Goal: Task Accomplishment & Management: Manage account settings

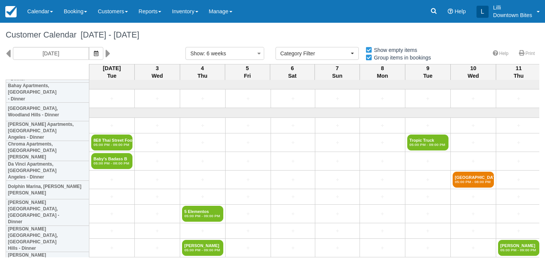
select select
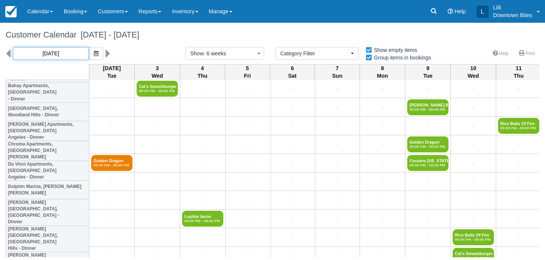
click at [56, 53] on input "09/02/25" at bounding box center [51, 53] width 76 height 13
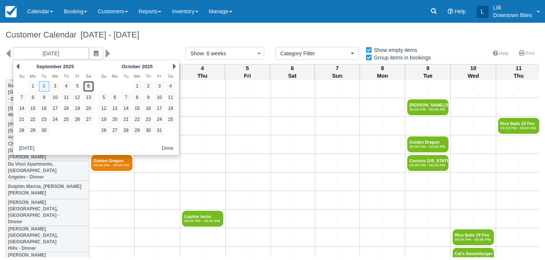
click at [88, 86] on link "6" at bounding box center [88, 86] width 10 height 10
type input "09/06/25"
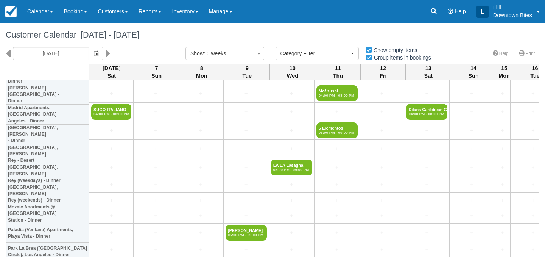
scroll to position [688, 0]
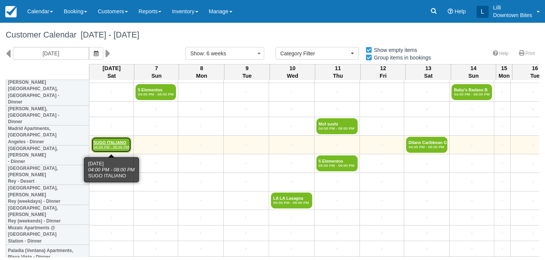
click at [102, 142] on link "SUGO ITALIANO 04:00 PM - 08:00 PM" at bounding box center [111, 145] width 40 height 16
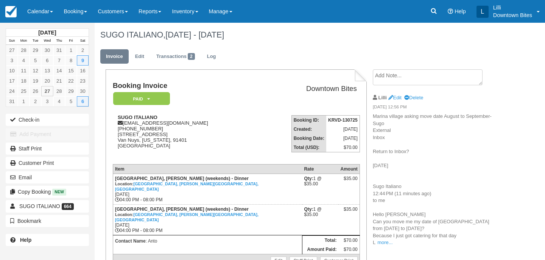
click at [108, 144] on div "Booking Invoice Paid   Pending Reserved Deposit Waiting Cancelled On Hold Downt…" at bounding box center [236, 236] width 261 height 335
click at [134, 56] on link "Edit" at bounding box center [140, 56] width 20 height 15
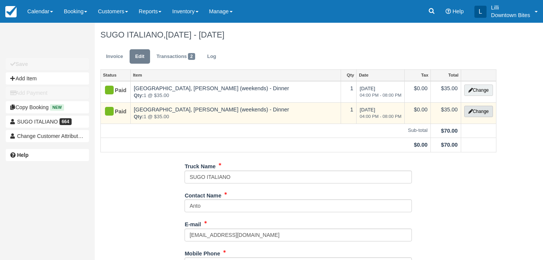
click at [480, 113] on button "Change" at bounding box center [478, 111] width 29 height 11
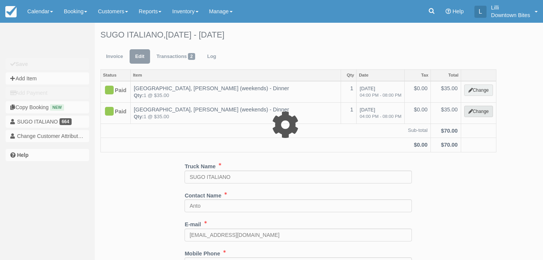
select select "2"
type input "35.00"
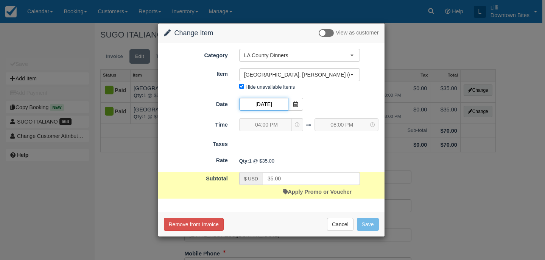
click at [268, 105] on input "09/06/25" at bounding box center [263, 104] width 49 height 13
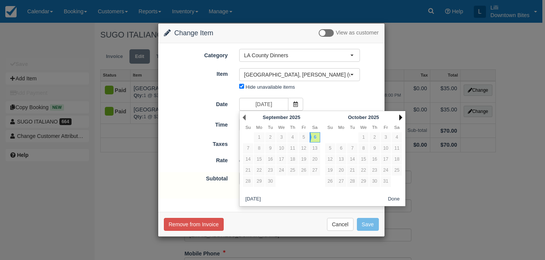
click at [401, 116] on link "Next" at bounding box center [401, 117] width 3 height 6
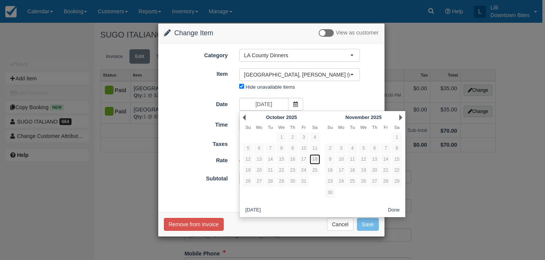
click at [316, 161] on link "18" at bounding box center [315, 159] width 10 height 10
type input "10/18/25"
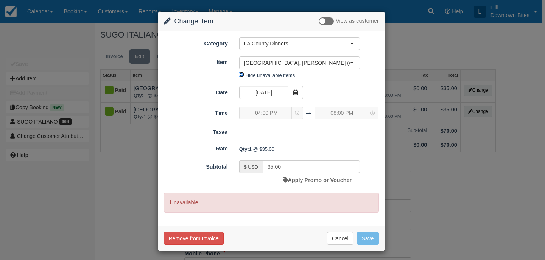
click at [241, 77] on input "Hide unavailable items" at bounding box center [241, 74] width 5 height 5
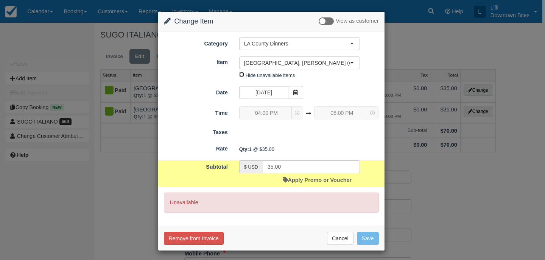
click at [241, 75] on input "Hide unavailable items" at bounding box center [241, 74] width 5 height 5
checkbox input "true"
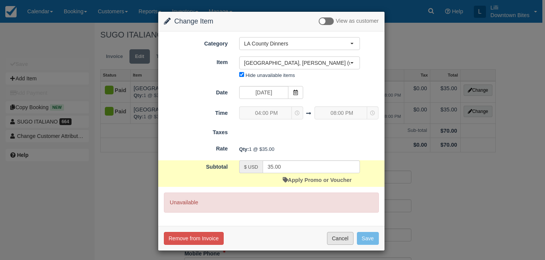
click at [336, 243] on button "Cancel" at bounding box center [340, 238] width 27 height 13
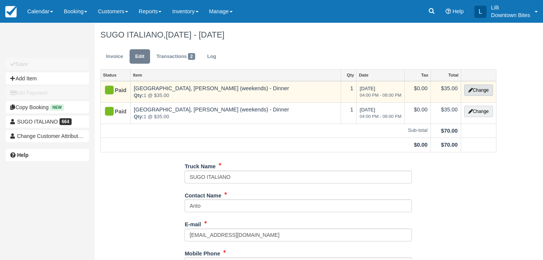
click at [471, 88] on icon "button" at bounding box center [470, 90] width 5 height 5
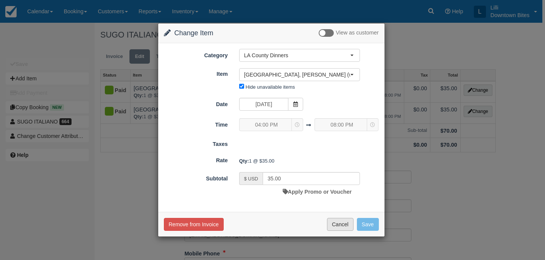
click at [344, 225] on button "Cancel" at bounding box center [340, 224] width 27 height 13
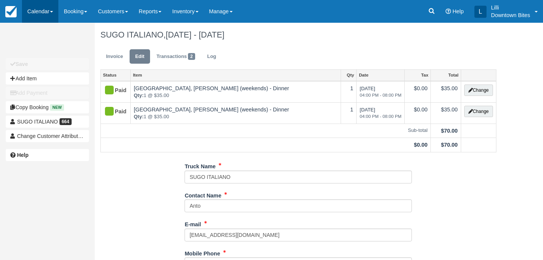
click at [33, 8] on link "Calendar" at bounding box center [40, 11] width 36 height 23
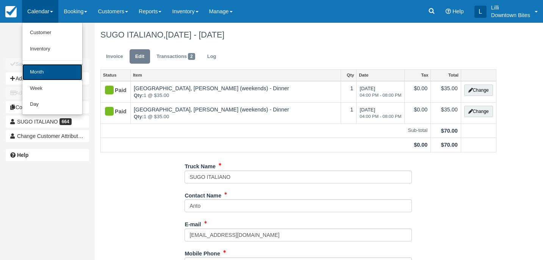
click at [38, 73] on link "Month" at bounding box center [52, 72] width 60 height 16
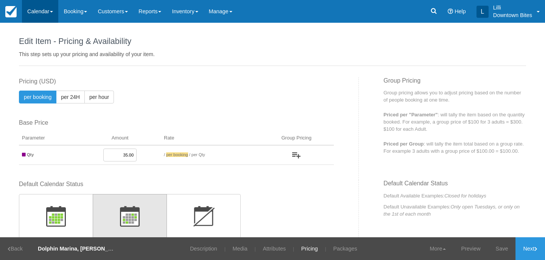
scroll to position [251, 0]
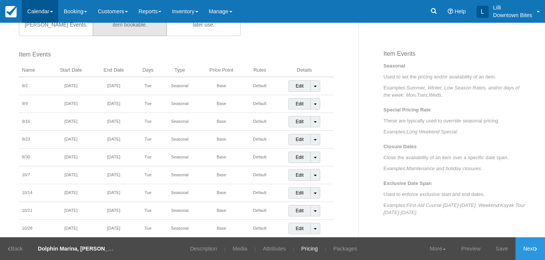
click at [36, 15] on link "Calendar" at bounding box center [40, 11] width 36 height 23
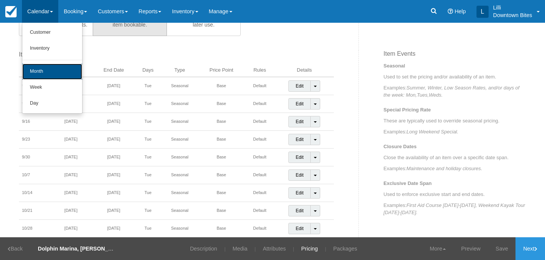
click at [38, 77] on link "Month" at bounding box center [52, 72] width 60 height 16
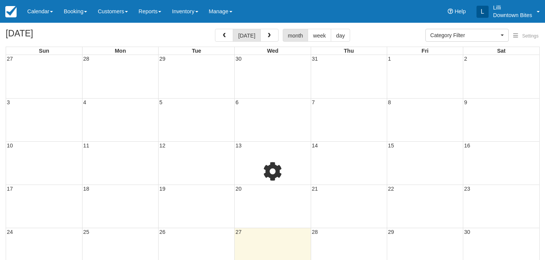
select select
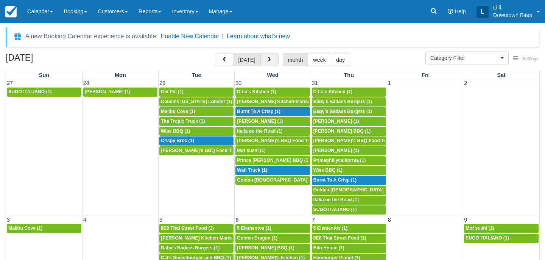
click at [267, 58] on span "button" at bounding box center [269, 59] width 5 height 5
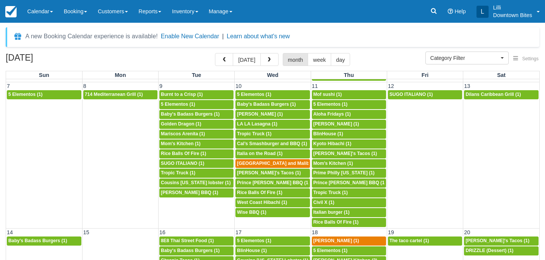
scroll to position [125, 0]
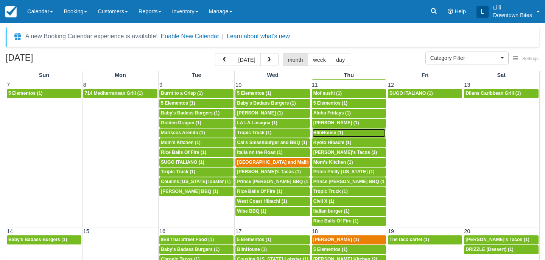
click at [331, 134] on span "BlinHouse (1)" at bounding box center [329, 132] width 30 height 5
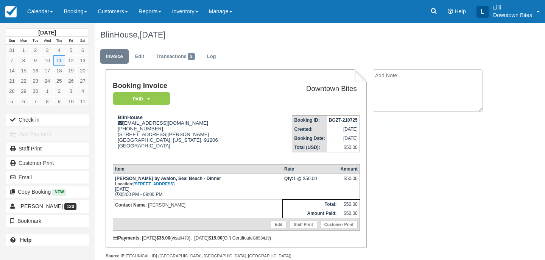
click at [412, 81] on textarea at bounding box center [428, 90] width 110 height 42
paste textarea "[PERSON_NAME] 2:30 PM (41 minutes ago) to me Hi [PERSON_NAME], Could i reschedu…"
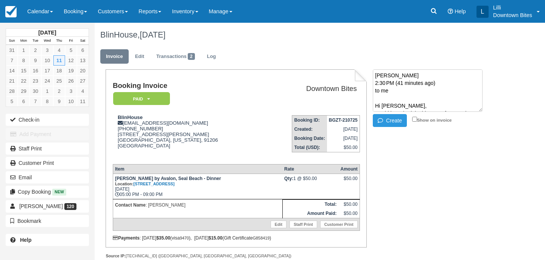
scroll to position [103, 0]
type textarea "[PERSON_NAME] 2:30 PM (41 minutes ago) to me Hi [PERSON_NAME], Could i reschedu…"
click at [414, 119] on input "Show on invoice" at bounding box center [415, 119] width 5 height 5
checkbox input "true"
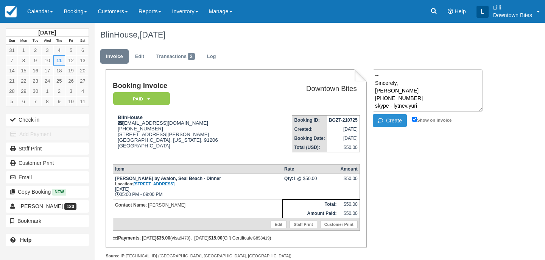
click at [388, 122] on button "Create" at bounding box center [390, 120] width 34 height 13
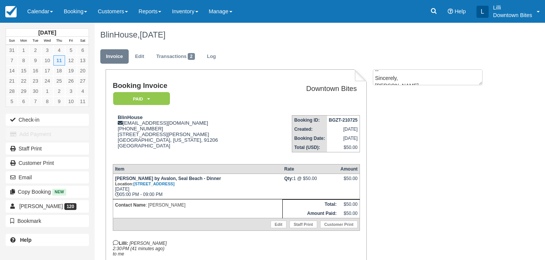
scroll to position [0, 0]
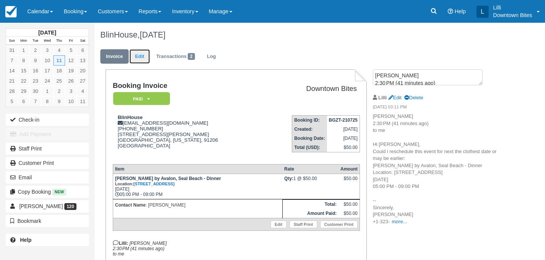
click at [137, 55] on link "Edit" at bounding box center [140, 56] width 20 height 15
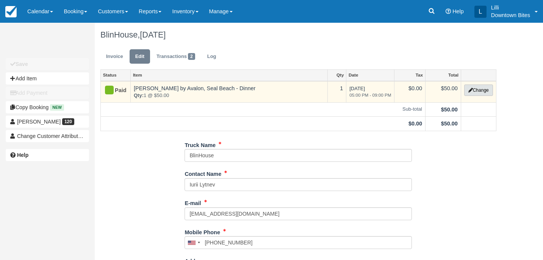
click at [476, 91] on button "Change" at bounding box center [478, 89] width 29 height 11
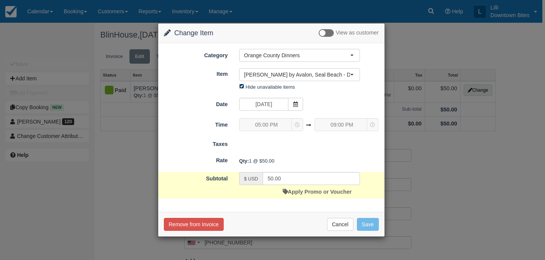
click at [241, 84] on input "Hide unavailable items" at bounding box center [241, 86] width 5 height 5
checkbox input "false"
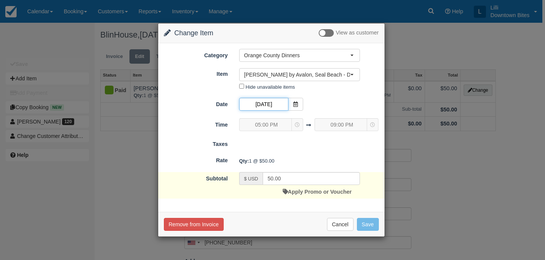
click at [278, 103] on input "[DATE]" at bounding box center [263, 104] width 49 height 13
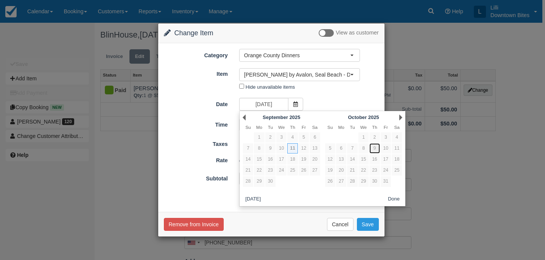
click at [374, 148] on link "9" at bounding box center [375, 148] width 10 height 10
type input "[DATE]"
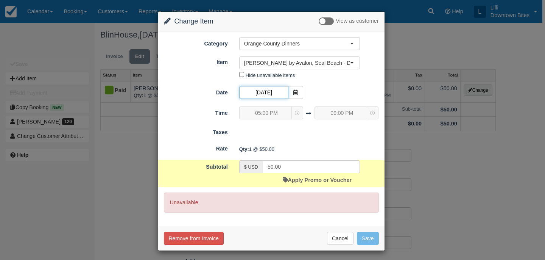
click at [272, 93] on input "[DATE]" at bounding box center [263, 92] width 49 height 13
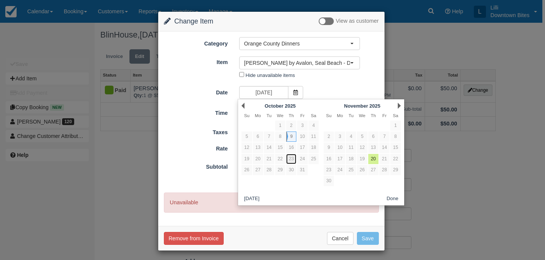
click at [291, 158] on link "23" at bounding box center [291, 159] width 10 height 10
type input "[DATE]"
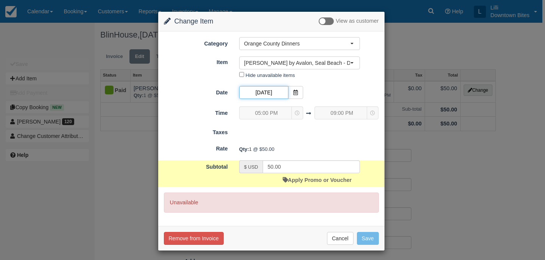
click at [273, 89] on input "[DATE]" at bounding box center [263, 92] width 49 height 13
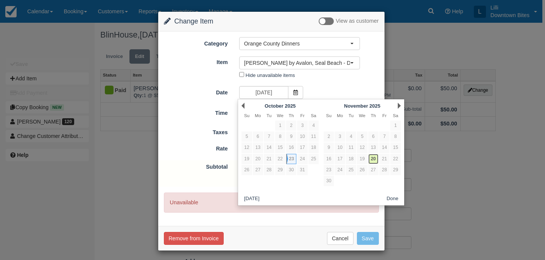
click at [375, 159] on link "20" at bounding box center [374, 159] width 10 height 10
type input "[DATE]"
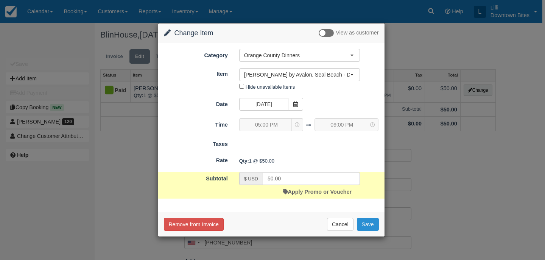
click at [372, 225] on button "Save" at bounding box center [368, 224] width 22 height 13
checkbox input "false"
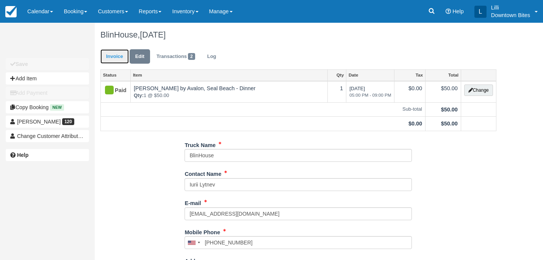
click at [112, 57] on link "Invoice" at bounding box center [114, 56] width 28 height 15
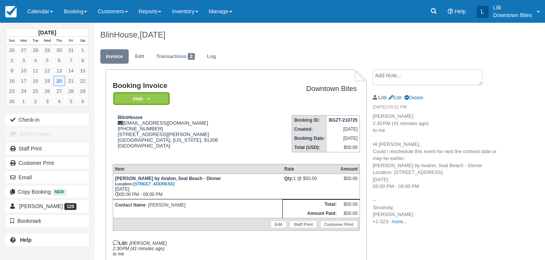
click at [161, 100] on em "Paid" at bounding box center [141, 98] width 57 height 13
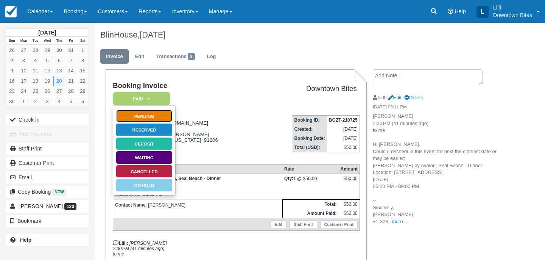
click at [163, 116] on link "Pending" at bounding box center [144, 115] width 57 height 13
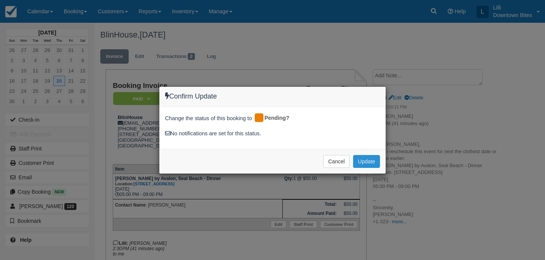
click at [361, 162] on button "Update" at bounding box center [366, 161] width 27 height 13
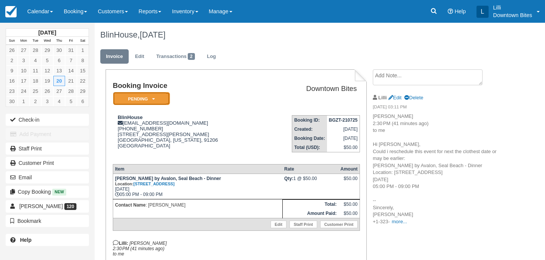
click at [159, 103] on em "Pending" at bounding box center [141, 98] width 57 height 13
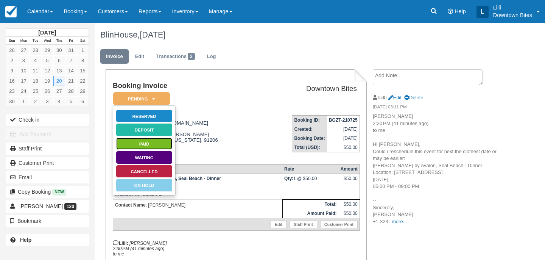
click at [153, 144] on link "Paid" at bounding box center [144, 143] width 57 height 13
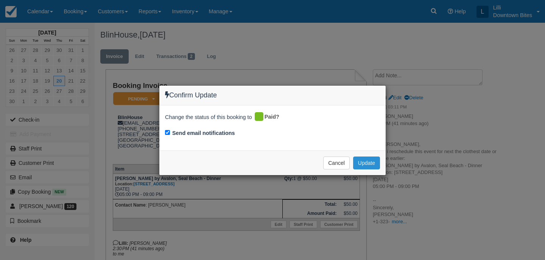
click at [367, 162] on button "Update" at bounding box center [366, 162] width 27 height 13
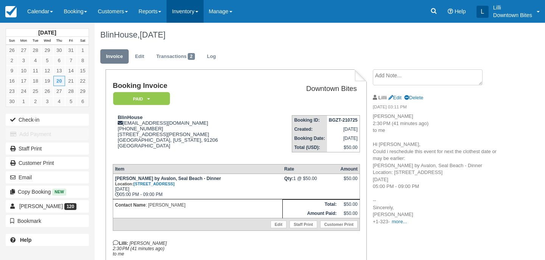
click at [192, 12] on link "Inventory" at bounding box center [185, 11] width 37 height 23
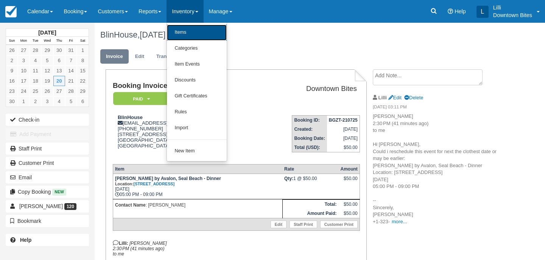
click at [195, 33] on link "Items" at bounding box center [197, 33] width 60 height 16
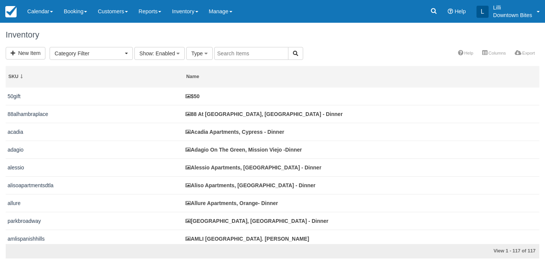
select select
click at [242, 57] on input "text" at bounding box center [251, 53] width 74 height 13
type input "mariners village"
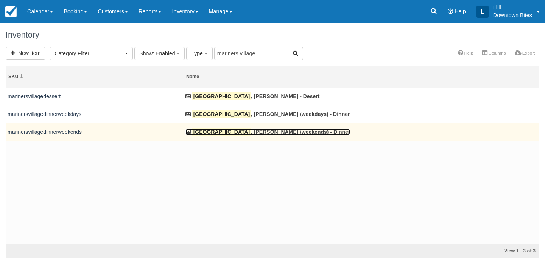
click at [242, 132] on link "Mariners Village , Marina Del Rey (weekends) - Dinner" at bounding box center [268, 132] width 165 height 6
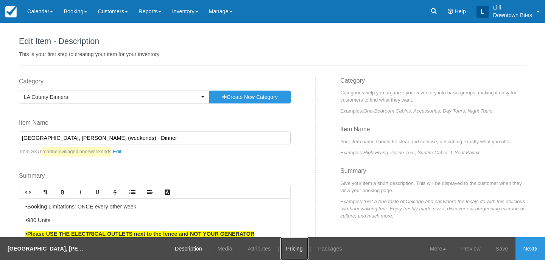
click at [296, 248] on link "Pricing" at bounding box center [295, 248] width 28 height 23
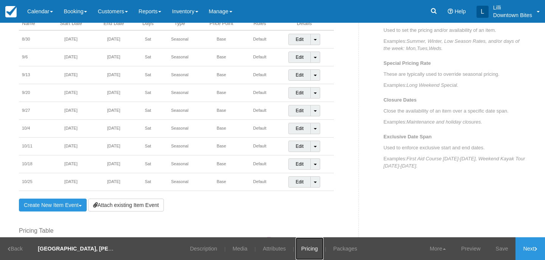
scroll to position [314, 0]
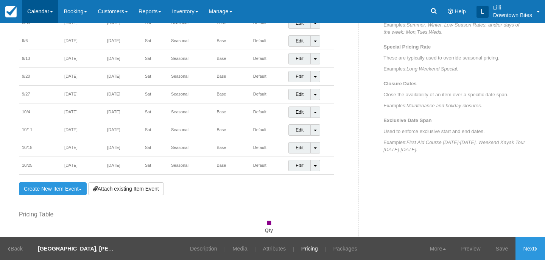
click at [36, 10] on link "Calendar" at bounding box center [40, 11] width 36 height 23
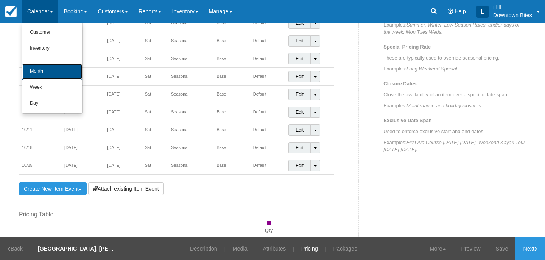
click at [33, 71] on link "Month" at bounding box center [52, 72] width 60 height 16
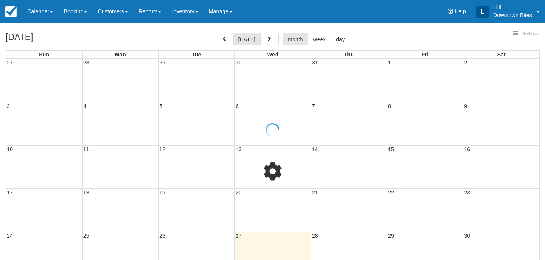
select select
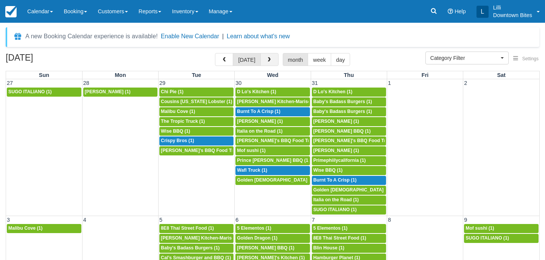
click at [269, 56] on button "button" at bounding box center [270, 59] width 18 height 13
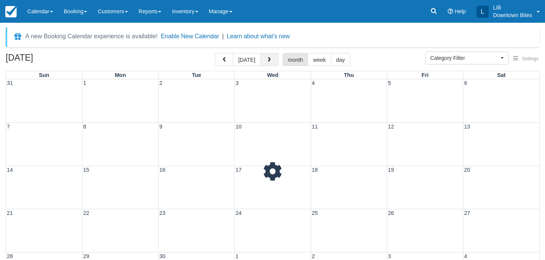
click at [269, 56] on button "button" at bounding box center [270, 59] width 18 height 13
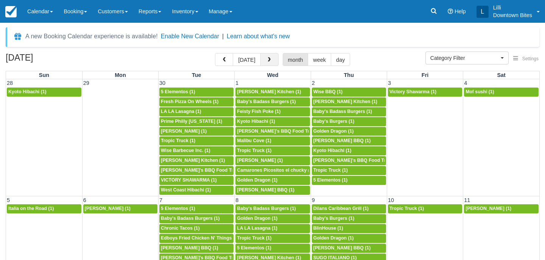
click at [269, 56] on button "button" at bounding box center [270, 59] width 18 height 13
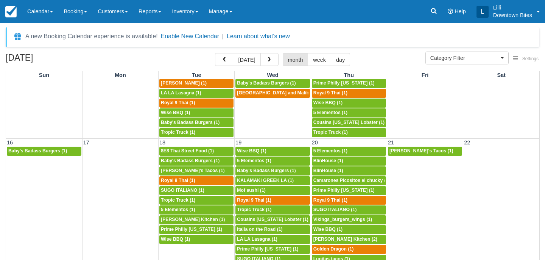
scroll to position [294, 0]
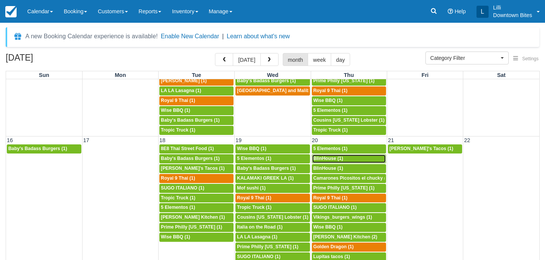
click at [344, 157] on div "5p BlinHouse (1)" at bounding box center [349, 159] width 71 height 6
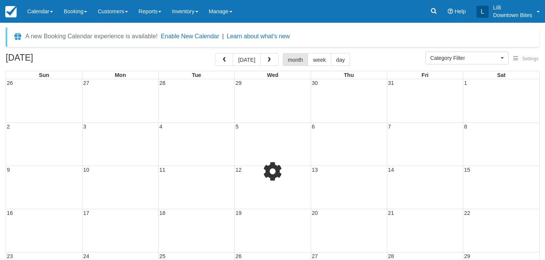
select select
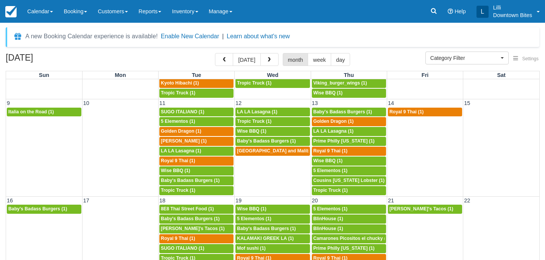
scroll to position [294, 0]
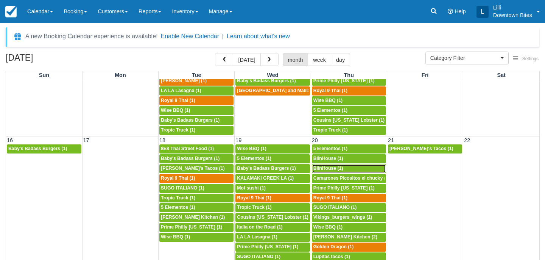
click at [346, 164] on link "5p BlinHouse (1)" at bounding box center [349, 168] width 74 height 9
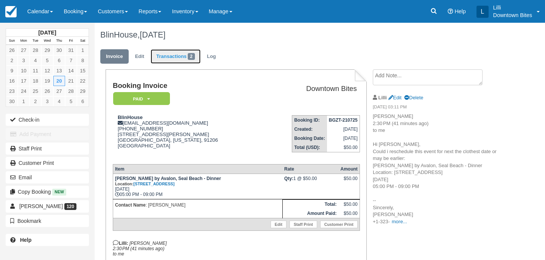
click at [179, 55] on link "Transactions 2" at bounding box center [176, 56] width 50 height 15
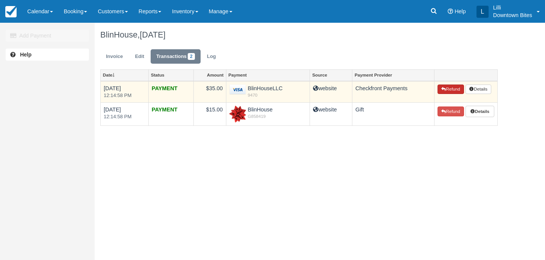
click at [453, 89] on button "Refund" at bounding box center [451, 89] width 27 height 10
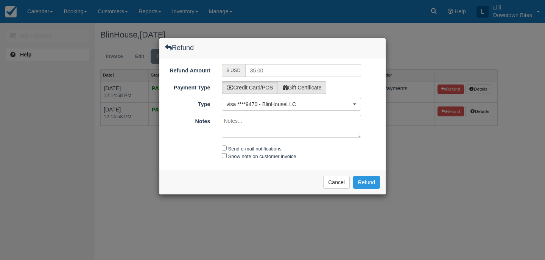
click at [314, 87] on label "Gift Certificate" at bounding box center [302, 87] width 49 height 13
radio input "true"
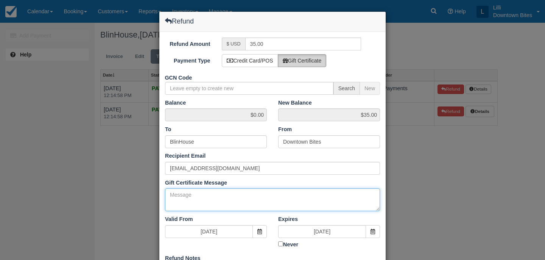
click at [187, 194] on textarea "Gift Certificate Message" at bounding box center [272, 199] width 215 height 23
drag, startPoint x: 307, startPoint y: 194, endPoint x: 107, endPoint y: 191, distance: 199.6
click at [107, 191] on div "Refund Refund Amount $ USD 35.00 Payment Type Credit Card/POS Gift Certificate …" at bounding box center [272, 130] width 545 height 260
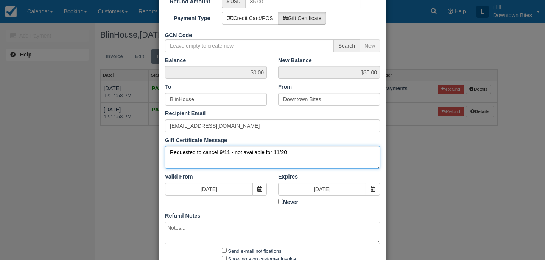
scroll to position [91, 0]
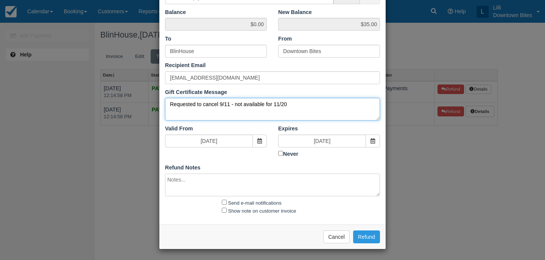
type textarea "Requested to cancel 9/11 - not available for 11/20"
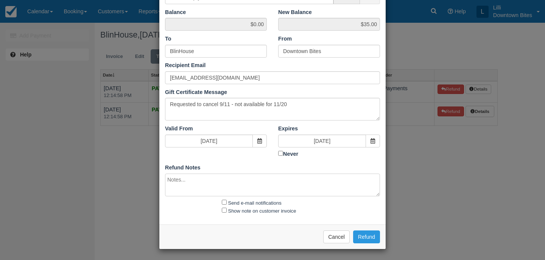
click at [245, 184] on textarea at bounding box center [272, 184] width 215 height 23
paste textarea "Requested to cancel 9/11 - not available for 11/20"
type textarea "Requested to cancel 9/11 - not available for 11/20"
click at [222, 202] on input "Send e-mail notifications" at bounding box center [224, 202] width 5 height 5
checkbox input "true"
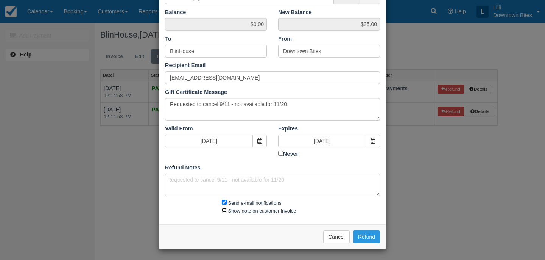
click at [223, 210] on input "Show note on customer invoice" at bounding box center [224, 210] width 5 height 5
checkbox input "true"
click at [369, 232] on button "Refund" at bounding box center [366, 236] width 27 height 13
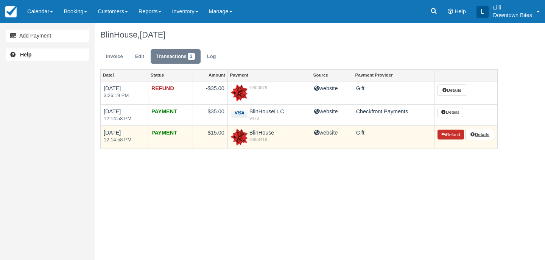
click at [445, 133] on button "Refund" at bounding box center [451, 135] width 27 height 10
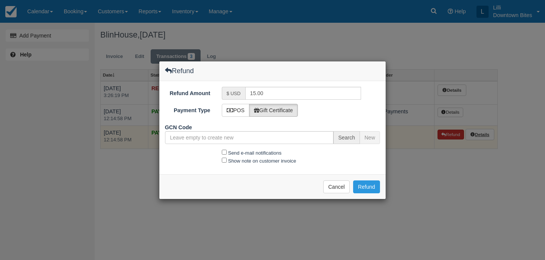
type input "G858419-975-110725"
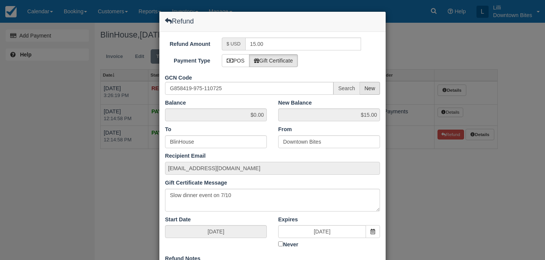
click at [368, 84] on span "New" at bounding box center [370, 88] width 20 height 13
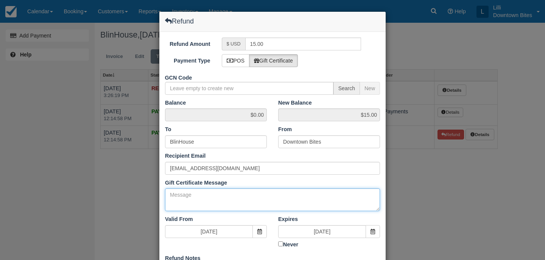
click at [191, 197] on textarea "Gift Certificate Message" at bounding box center [272, 199] width 215 height 23
paste textarea "Requested to cancel 9/11 - not available for 11/20"
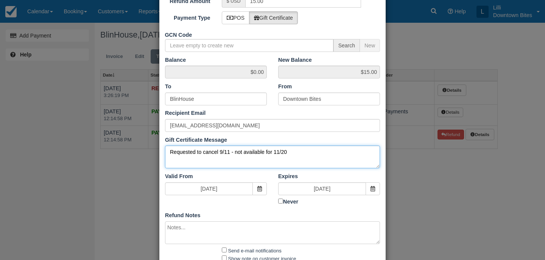
scroll to position [91, 0]
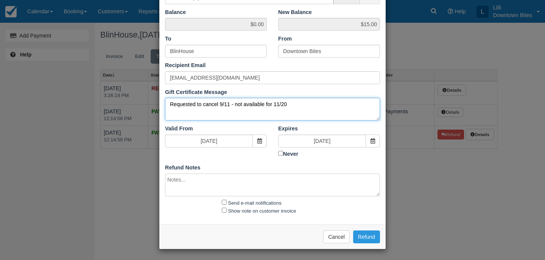
type textarea "Requested to cancel 9/11 - not available for 11/20"
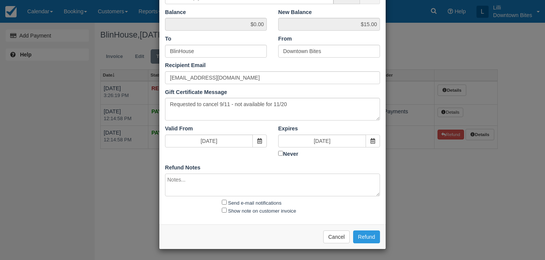
click at [180, 184] on textarea at bounding box center [272, 184] width 215 height 23
paste textarea "Requested to cancel 9/11 - not available for 11/20"
type textarea "Requested to cancel 9/11 - not available for 11/20"
click at [223, 200] on input "Send e-mail notifications" at bounding box center [224, 202] width 5 height 5
checkbox input "true"
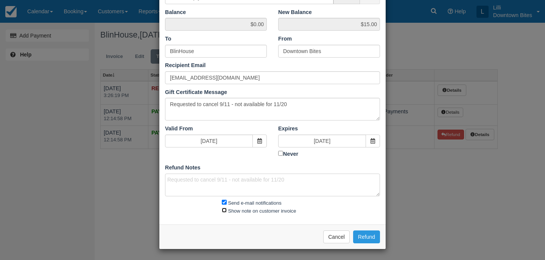
click at [223, 209] on input "Show note on customer invoice" at bounding box center [224, 210] width 5 height 5
checkbox input "true"
click at [374, 232] on button "Refund" at bounding box center [366, 236] width 27 height 13
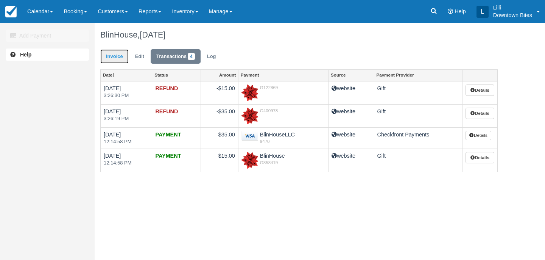
click at [113, 53] on link "Invoice" at bounding box center [114, 56] width 28 height 15
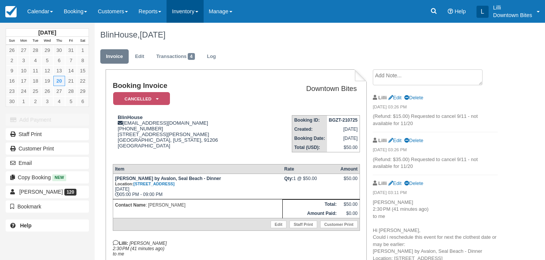
click at [198, 10] on link "Inventory" at bounding box center [185, 11] width 37 height 23
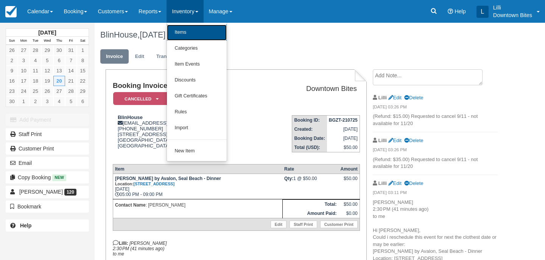
click at [197, 30] on link "Items" at bounding box center [197, 33] width 60 height 16
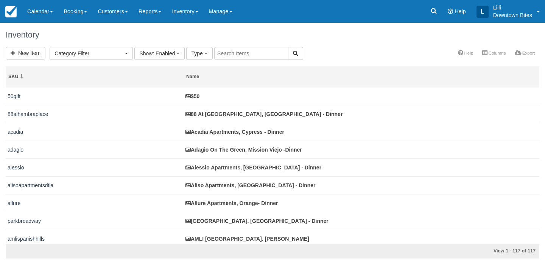
select select
click at [245, 53] on input "text" at bounding box center [251, 53] width 74 height 13
type input "vercan"
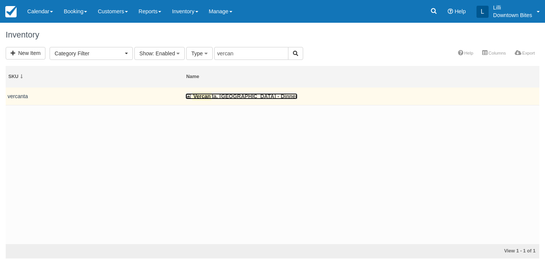
click at [229, 97] on link "Vercan ta, Newport Beach - Dinner" at bounding box center [242, 96] width 112 height 6
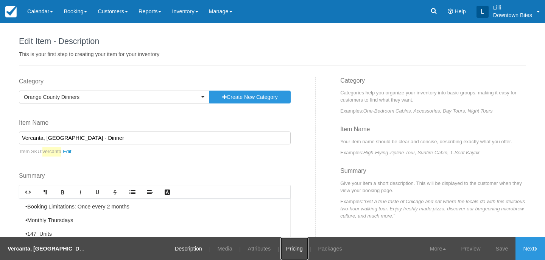
click at [292, 249] on link "Pricing" at bounding box center [295, 248] width 28 height 23
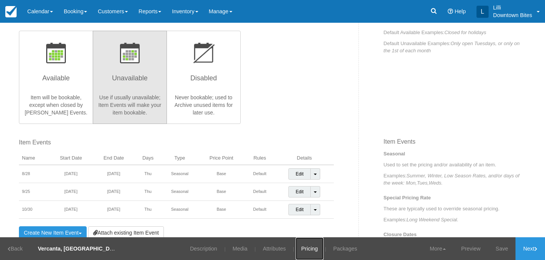
scroll to position [164, 0]
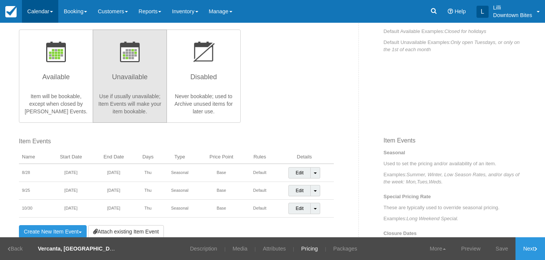
click at [41, 12] on link "Calendar" at bounding box center [40, 11] width 36 height 23
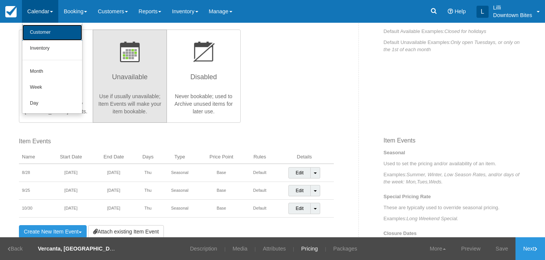
click at [46, 32] on link "Customer" at bounding box center [52, 33] width 60 height 16
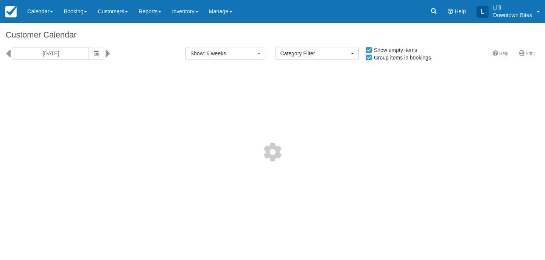
select select
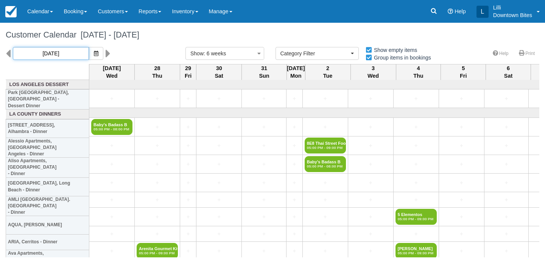
click at [67, 56] on input "08/27/25" at bounding box center [51, 53] width 76 height 13
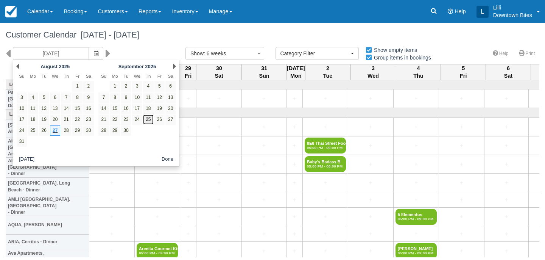
click at [149, 121] on link "25" at bounding box center [148, 119] width 10 height 10
type input "09/25/25"
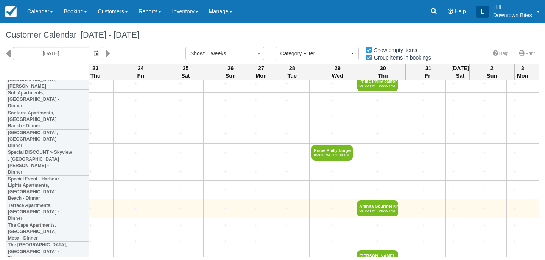
scroll to position [1807, 1224]
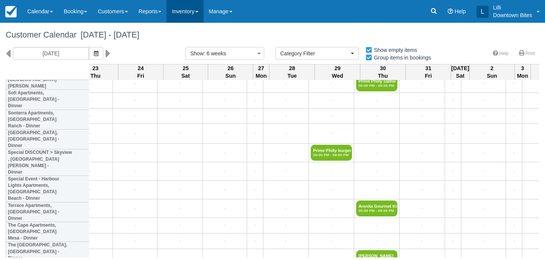
click at [184, 13] on link "Inventory" at bounding box center [185, 11] width 37 height 23
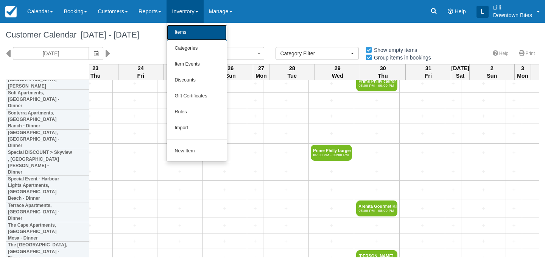
click at [187, 31] on link "Items" at bounding box center [197, 33] width 60 height 16
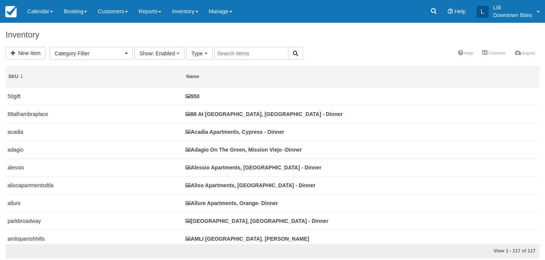
select select
click at [244, 55] on input "text" at bounding box center [251, 53] width 74 height 13
click at [126, 8] on link "Customers" at bounding box center [112, 11] width 41 height 23
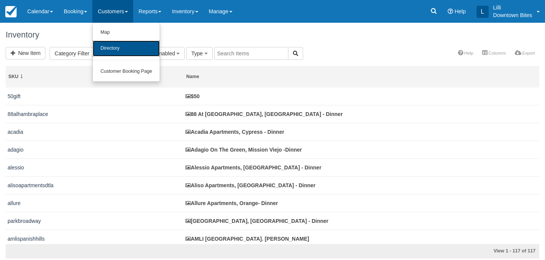
click at [115, 48] on link "Directory" at bounding box center [126, 49] width 67 height 16
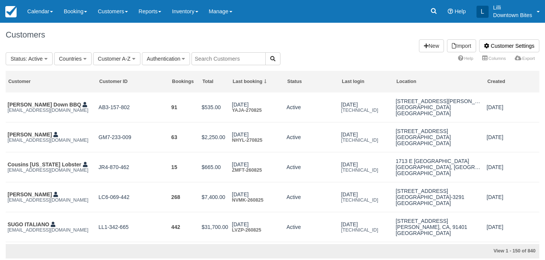
click at [203, 57] on input "text" at bounding box center [229, 58] width 74 height 13
type input "crispy"
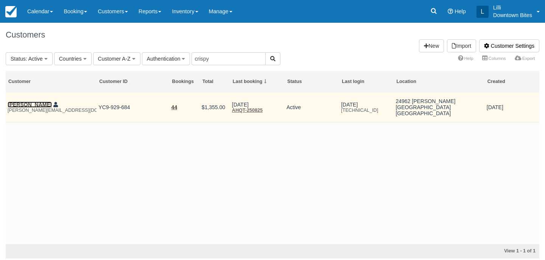
click at [31, 105] on link "Fadi Habib" at bounding box center [30, 105] width 44 height 6
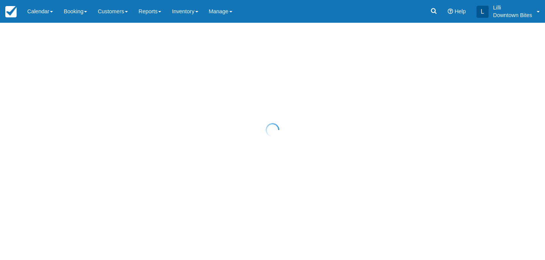
select select "50"
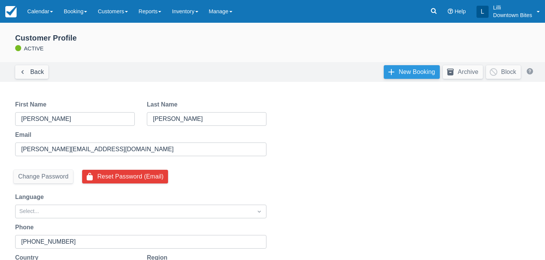
click at [413, 72] on link "New Booking" at bounding box center [412, 72] width 56 height 14
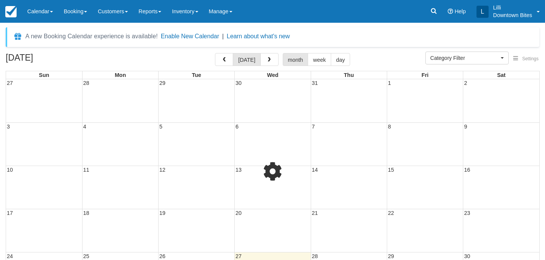
select select
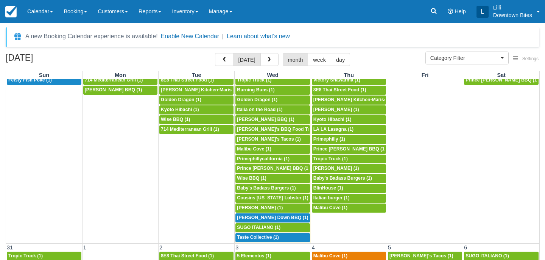
scroll to position [566, 0]
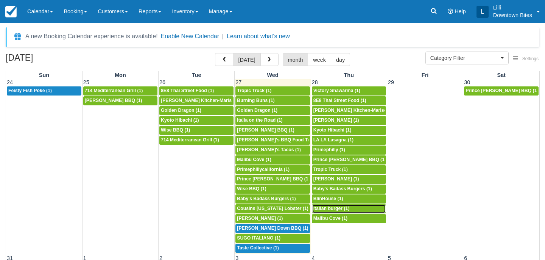
click at [335, 209] on span "Italian burger (1)" at bounding box center [332, 208] width 36 height 5
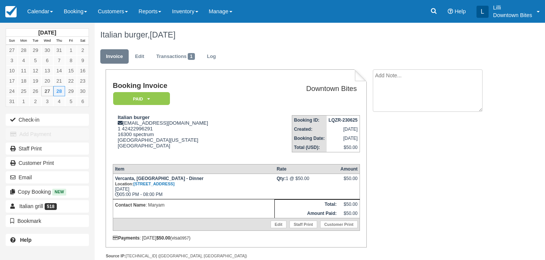
click at [425, 79] on textarea at bounding box center [428, 90] width 110 height 42
paste textarea "On Wed, Aug 27, 2025 at 3:21 PM Maryam H <info@italianburgergrill.com> wrote: H…"
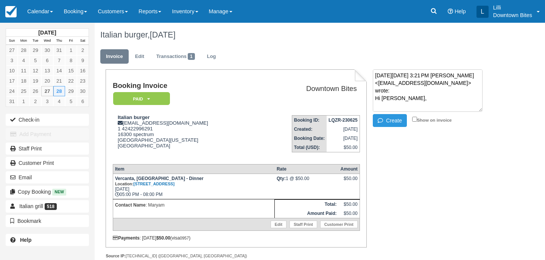
scroll to position [172, 0]
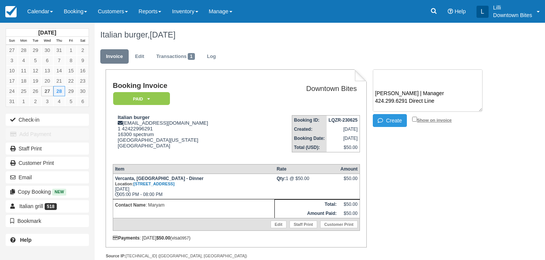
type textarea "On Wed, Aug 27, 2025 at 3:21 PM Maryam H <info@italianburgergrill.com> wrote: H…"
click at [416, 120] on input "Show on invoice" at bounding box center [415, 119] width 5 height 5
checkbox input "true"
click at [392, 122] on button "Create" at bounding box center [390, 120] width 34 height 13
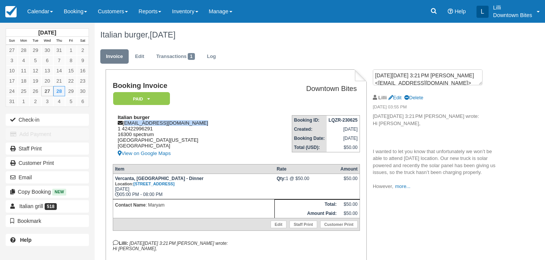
drag, startPoint x: 188, startPoint y: 124, endPoint x: 123, endPoint y: 125, distance: 64.8
click at [123, 125] on div "Italian burger info@italianburgergrill.com 1 42422996291 16300 spectrum Irvine,…" at bounding box center [185, 136] width 144 height 44
copy div "info@italianburgergrill.com"
click at [155, 94] on em "Paid" at bounding box center [141, 98] width 57 height 13
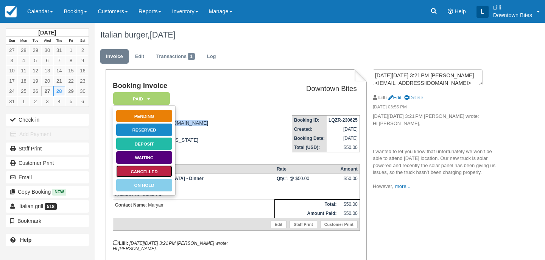
click at [155, 169] on link "Cancelled" at bounding box center [144, 171] width 57 height 13
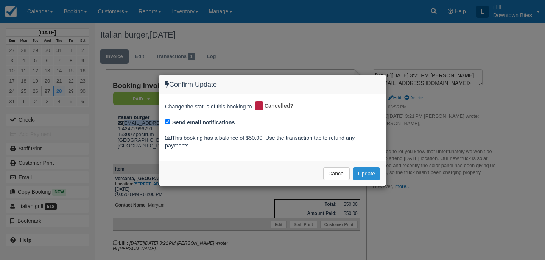
click at [375, 172] on button "Update" at bounding box center [366, 173] width 27 height 13
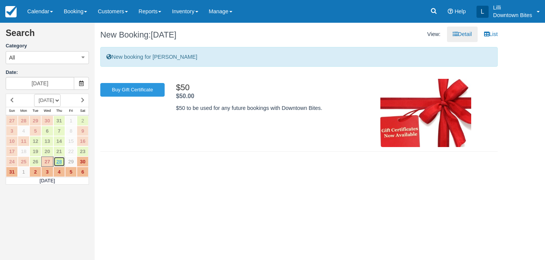
click at [59, 162] on link "28" at bounding box center [59, 161] width 12 height 10
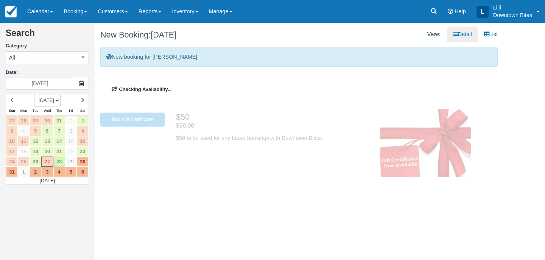
type input "[DATE]"
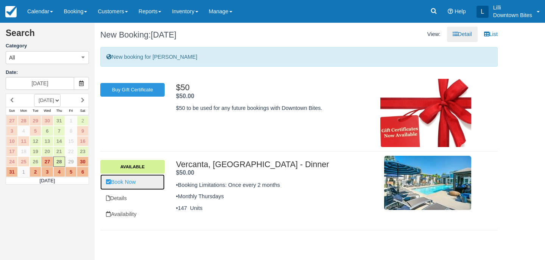
click at [137, 185] on link "Book Now" at bounding box center [132, 182] width 64 height 16
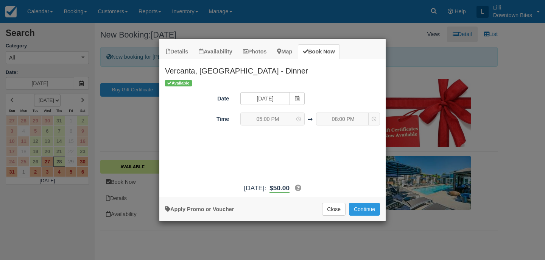
click at [356, 222] on div "Details Availability Photos Map Book Now [GEOGRAPHIC_DATA], [GEOGRAPHIC_DATA] -…" at bounding box center [272, 130] width 545 height 260
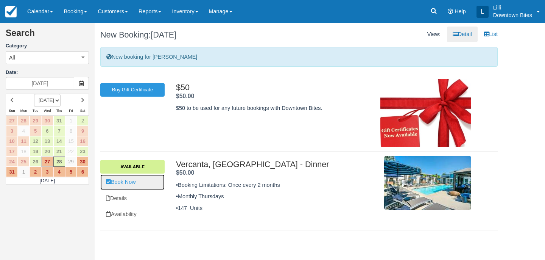
click at [116, 182] on link "Book Now" at bounding box center [132, 182] width 64 height 16
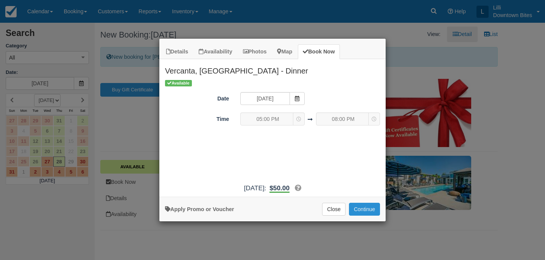
click at [368, 210] on button "Continue" at bounding box center [364, 209] width 31 height 13
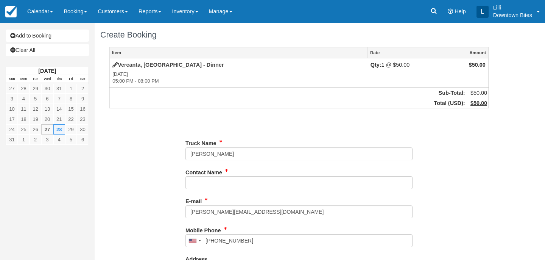
type input "[PHONE_NUMBER]"
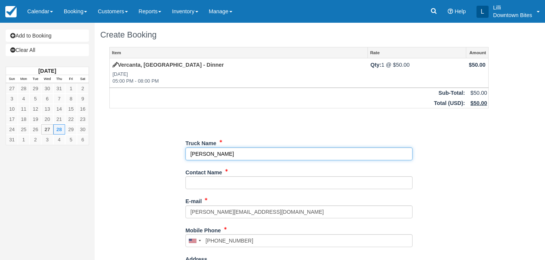
drag, startPoint x: 250, startPoint y: 153, endPoint x: 187, endPoint y: 152, distance: 63.6
click at [187, 152] on input "Truck Name" at bounding box center [299, 153] width 227 height 13
type input "Crispy Bros"
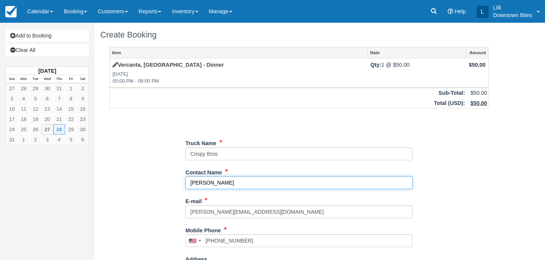
type input "[PERSON_NAME]"
type input "[PHONE_NUMBER]"
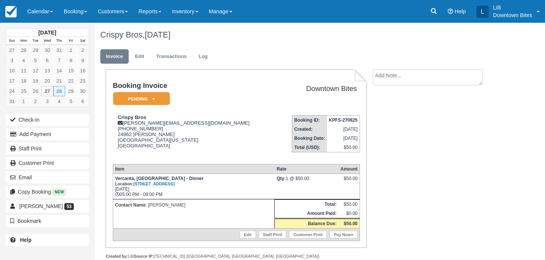
click at [397, 77] on textarea at bounding box center [428, 77] width 110 height 16
click at [378, 76] on textarea "covering for Italian Burger & Grill" at bounding box center [428, 90] width 110 height 42
type textarea "Covering for Italian Burger & Grill"
click at [414, 119] on input "Show on invoice" at bounding box center [415, 119] width 5 height 5
checkbox input "true"
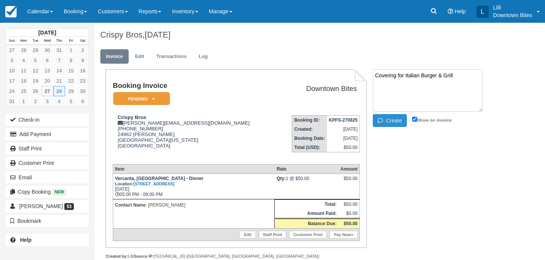
click at [393, 120] on button "Create" at bounding box center [390, 120] width 34 height 13
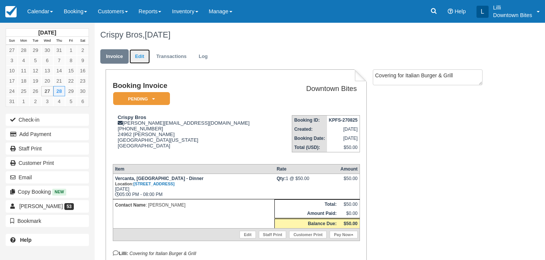
click at [140, 61] on link "Edit" at bounding box center [140, 56] width 20 height 15
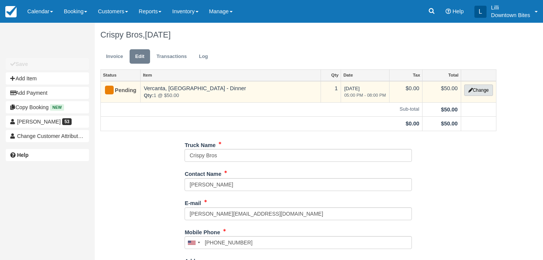
click at [477, 92] on button "Change" at bounding box center [478, 89] width 29 height 11
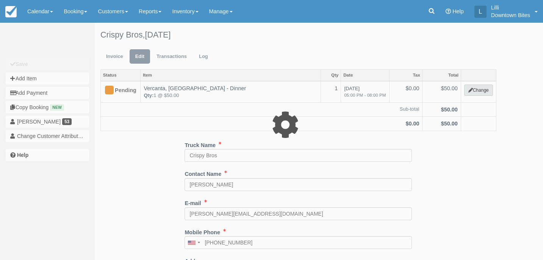
select select "4"
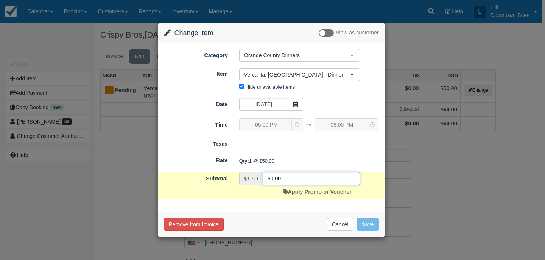
click at [270, 177] on input "50.00" at bounding box center [311, 178] width 97 height 13
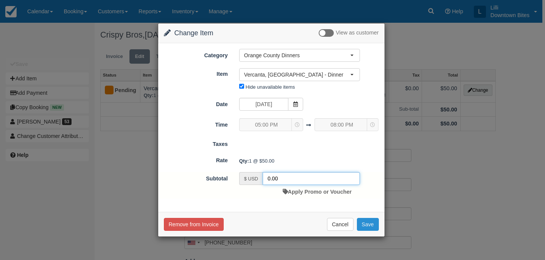
type input "0.00"
click at [370, 224] on button "Save" at bounding box center [368, 224] width 22 height 13
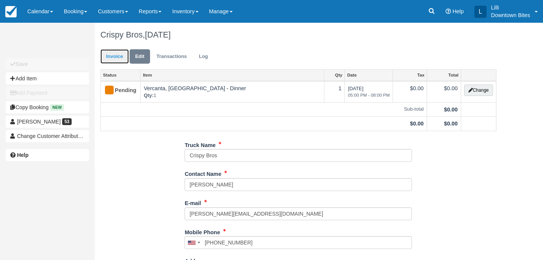
click at [111, 55] on link "Invoice" at bounding box center [114, 56] width 28 height 15
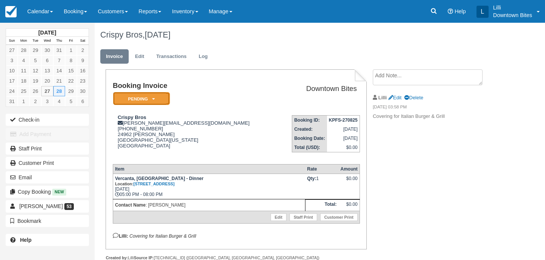
click at [146, 99] on em "Pending" at bounding box center [141, 98] width 57 height 13
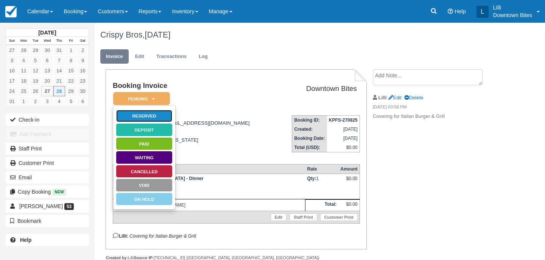
click at [159, 119] on link "Reserved" at bounding box center [144, 115] width 57 height 13
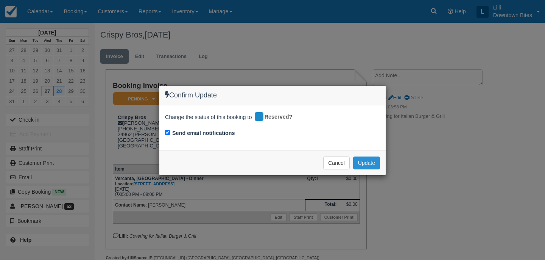
click at [370, 163] on button "Update" at bounding box center [366, 162] width 27 height 13
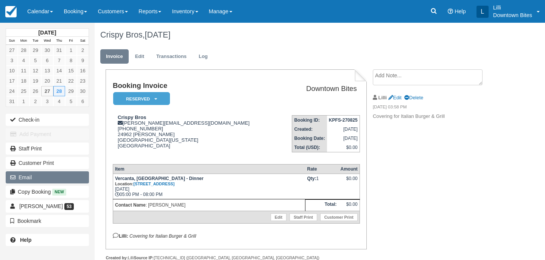
click at [33, 177] on button "Email" at bounding box center [47, 177] width 83 height 12
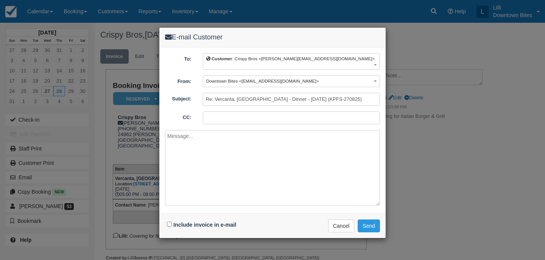
click at [245, 111] on input "CC:" at bounding box center [291, 117] width 177 height 13
paste input "info@italianburgergrill.com"
type input "lilli@downtownbites.com; info@italianburgergrill.com"
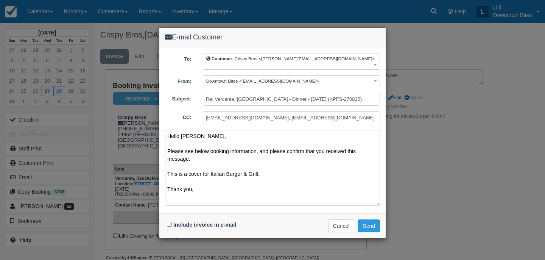
type textarea "Hello Fadi, Please see below booking information, and please confirm that you r…"
click at [168, 222] on input "Include invoice in e-mail" at bounding box center [169, 224] width 5 height 5
checkbox input "true"
click at [367, 220] on button "Send" at bounding box center [369, 225] width 22 height 13
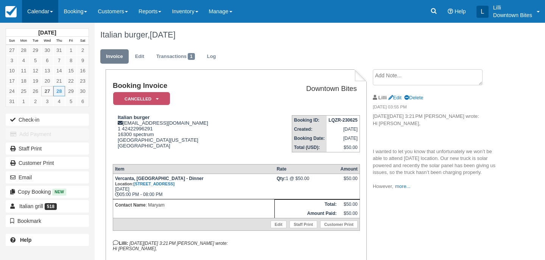
click at [41, 10] on link "Calendar" at bounding box center [40, 11] width 36 height 23
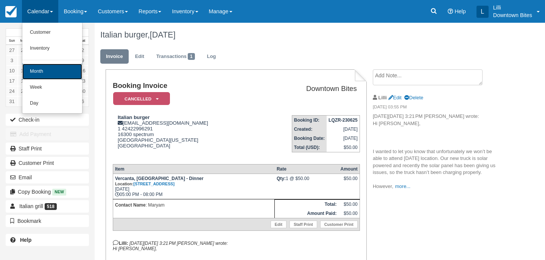
click at [35, 72] on link "Month" at bounding box center [52, 72] width 60 height 16
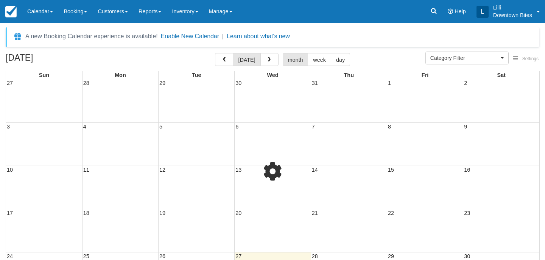
select select
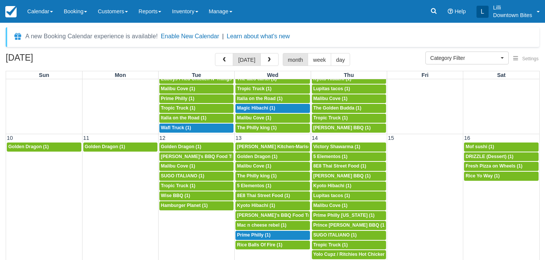
scroll to position [190, 0]
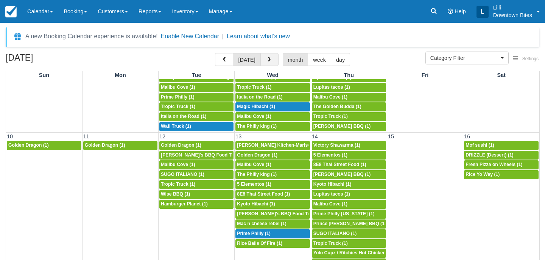
click at [270, 58] on button "button" at bounding box center [270, 59] width 18 height 13
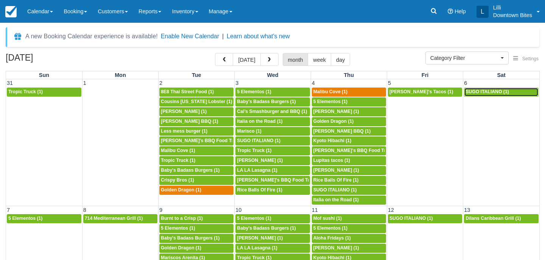
click at [493, 91] on span "SUGO ITALIANO (1)" at bounding box center [488, 91] width 44 height 5
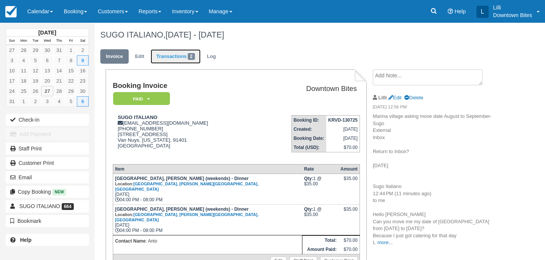
click at [178, 57] on link "Transactions 2" at bounding box center [176, 56] width 50 height 15
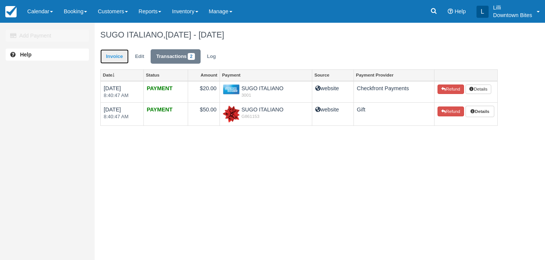
click at [115, 54] on link "Invoice" at bounding box center [114, 56] width 28 height 15
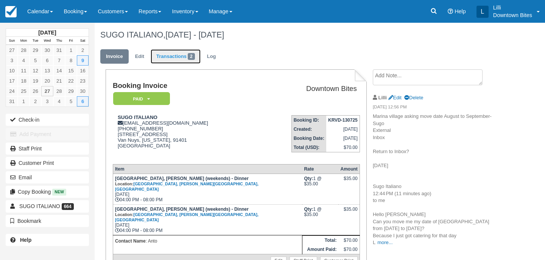
click at [169, 58] on link "Transactions 2" at bounding box center [176, 56] width 50 height 15
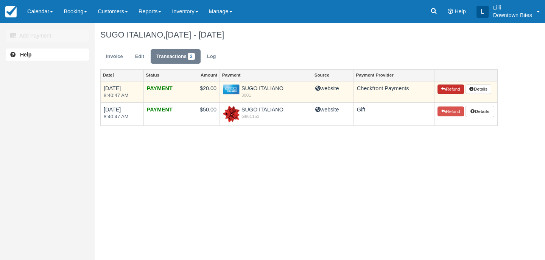
click at [443, 90] on icon "button" at bounding box center [444, 89] width 5 height 5
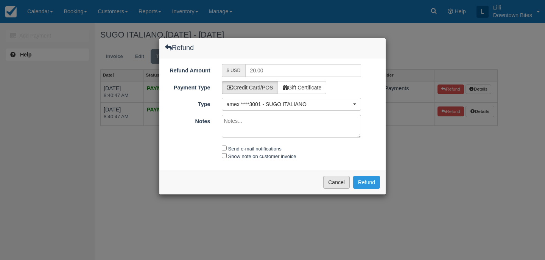
click at [337, 177] on button "Cancel" at bounding box center [336, 182] width 27 height 13
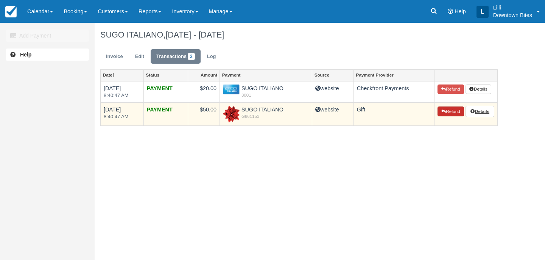
click at [442, 113] on icon "button" at bounding box center [444, 111] width 5 height 5
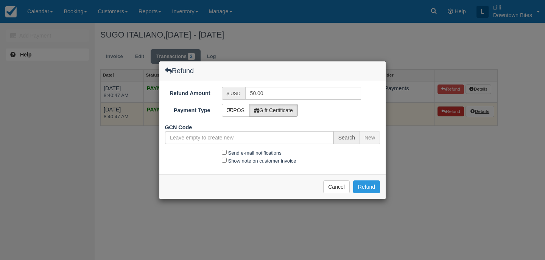
type input "G861153-781-230625"
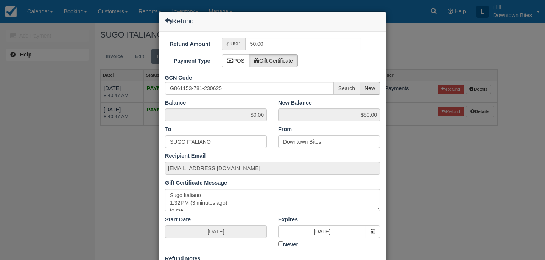
click at [373, 88] on span "New" at bounding box center [370, 88] width 20 height 13
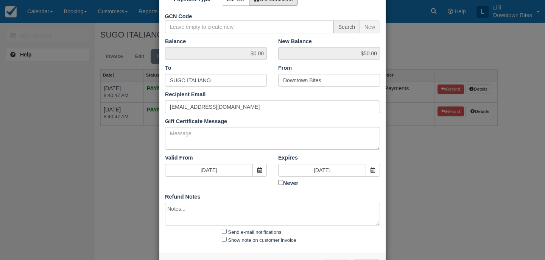
scroll to position [91, 0]
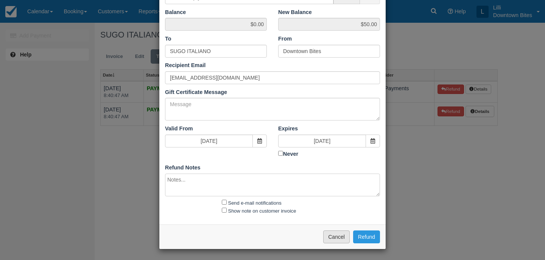
click at [339, 239] on button "Cancel" at bounding box center [336, 236] width 27 height 13
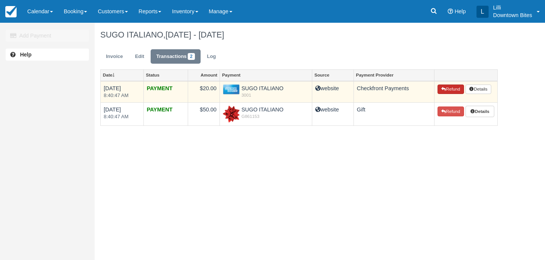
click at [456, 90] on button "Refund" at bounding box center [451, 89] width 27 height 10
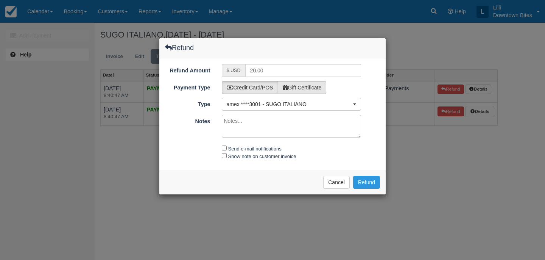
click at [312, 86] on label "Gift Certificate" at bounding box center [302, 87] width 49 height 13
radio input "true"
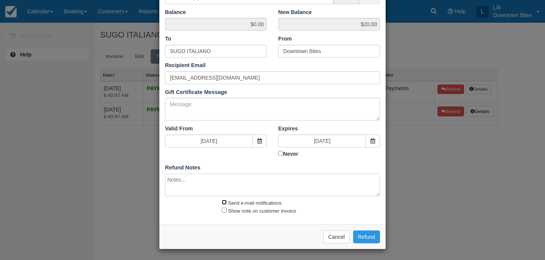
click at [222, 202] on input "Send e-mail notifications" at bounding box center [224, 202] width 5 height 5
checkbox input "true"
click at [225, 209] on input "Show note on customer invoice" at bounding box center [224, 210] width 5 height 5
checkbox input "true"
click at [367, 236] on button "Refund" at bounding box center [366, 236] width 27 height 13
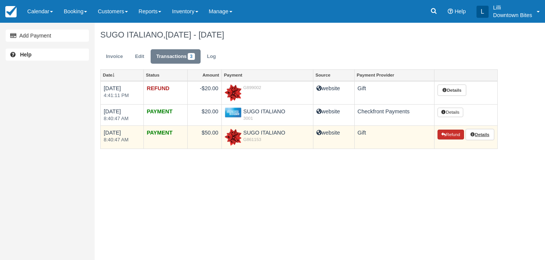
click at [449, 137] on button "Refund" at bounding box center [451, 135] width 27 height 10
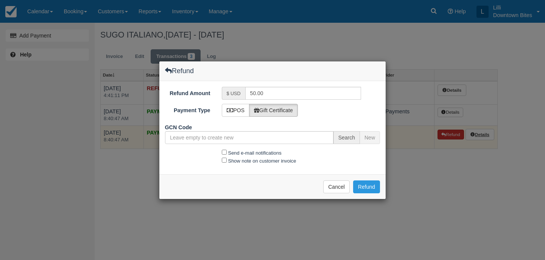
type input "G861153-781-230625"
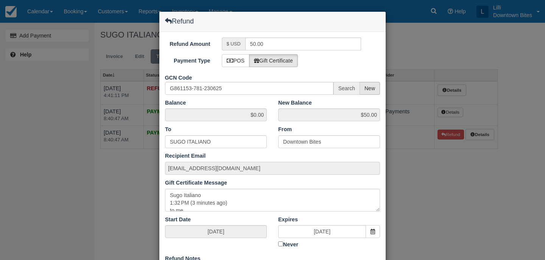
click at [369, 87] on span "New" at bounding box center [370, 88] width 20 height 13
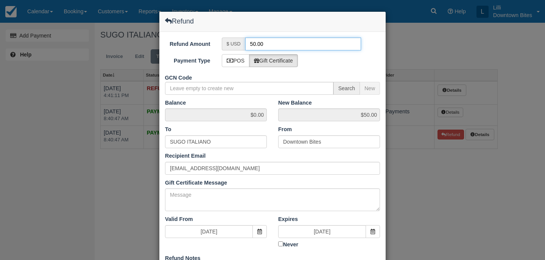
click at [255, 44] on input "50.00" at bounding box center [303, 44] width 116 height 13
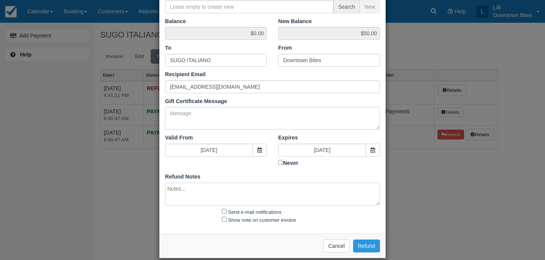
scroll to position [91, 0]
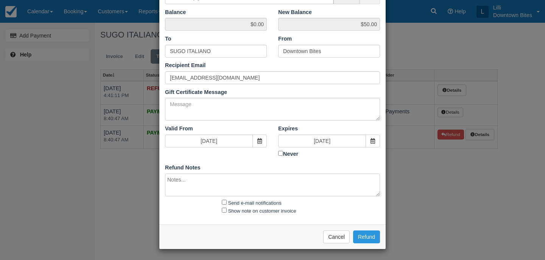
type input "15.00"
click at [242, 175] on textarea at bounding box center [272, 184] width 215 height 23
click at [222, 201] on input "Send e-mail notifications" at bounding box center [224, 202] width 5 height 5
checkbox input "true"
click at [222, 209] on input "Show note on customer invoice" at bounding box center [224, 210] width 5 height 5
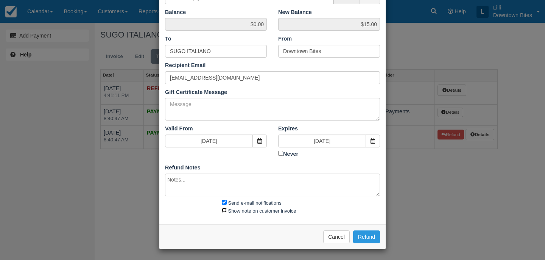
checkbox input "true"
click at [368, 235] on button "Refund" at bounding box center [366, 236] width 27 height 13
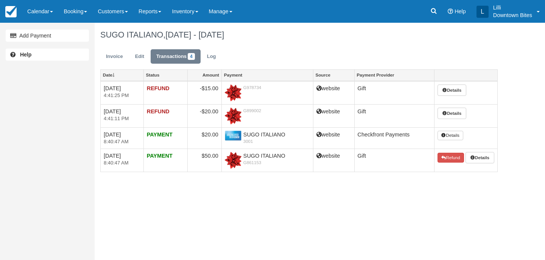
click at [134, 56] on link "Edit" at bounding box center [140, 56] width 20 height 15
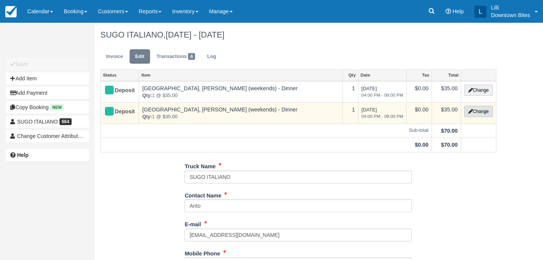
click at [481, 114] on button "Change" at bounding box center [478, 111] width 29 height 11
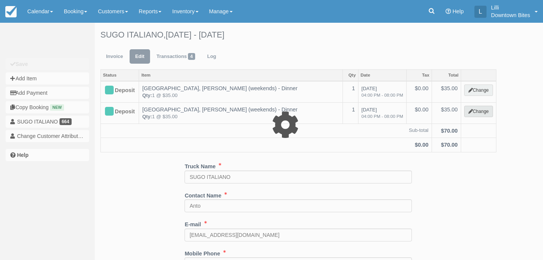
select select "2"
type input "35.00"
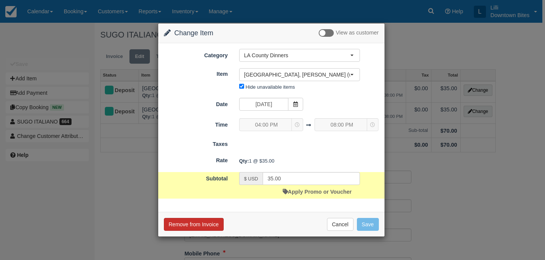
click at [204, 222] on button "Remove from Invoice" at bounding box center [194, 224] width 60 height 13
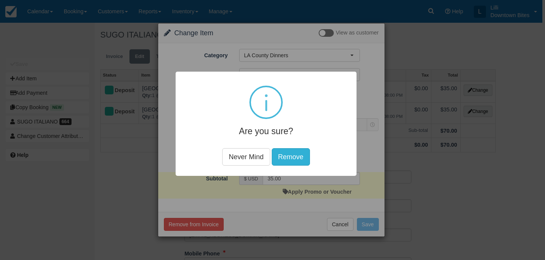
click at [298, 154] on button "Remove" at bounding box center [291, 156] width 38 height 17
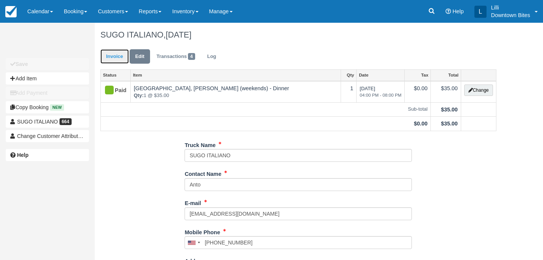
click at [120, 58] on link "Invoice" at bounding box center [114, 56] width 28 height 15
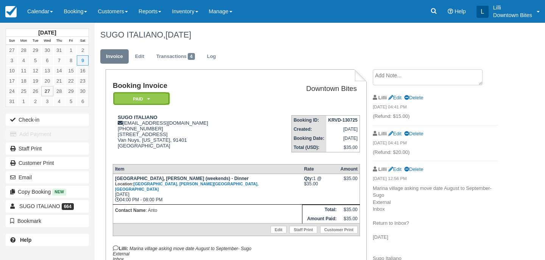
click at [153, 101] on em "Paid" at bounding box center [141, 98] width 57 height 13
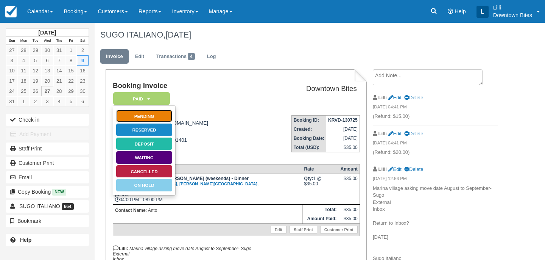
click at [154, 115] on link "Pending" at bounding box center [144, 115] width 57 height 13
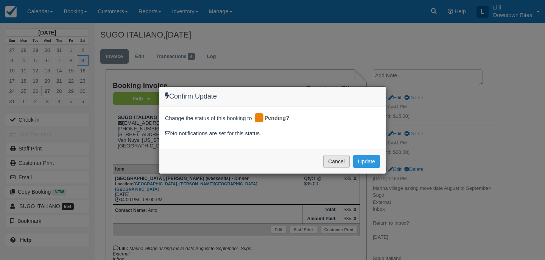
click at [332, 160] on button "Cancel" at bounding box center [336, 161] width 27 height 13
